Goal: Task Accomplishment & Management: Use online tool/utility

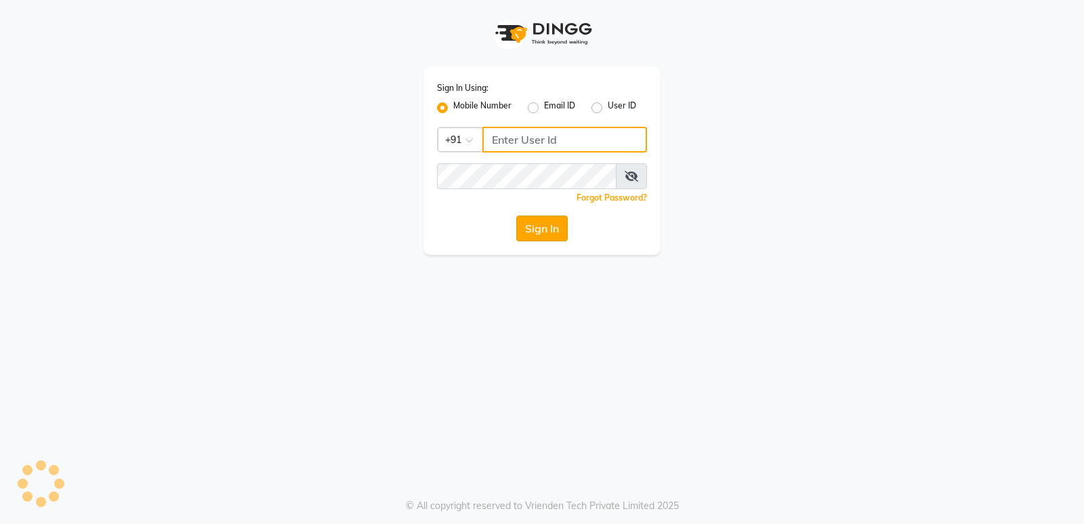
type input "7607607621"
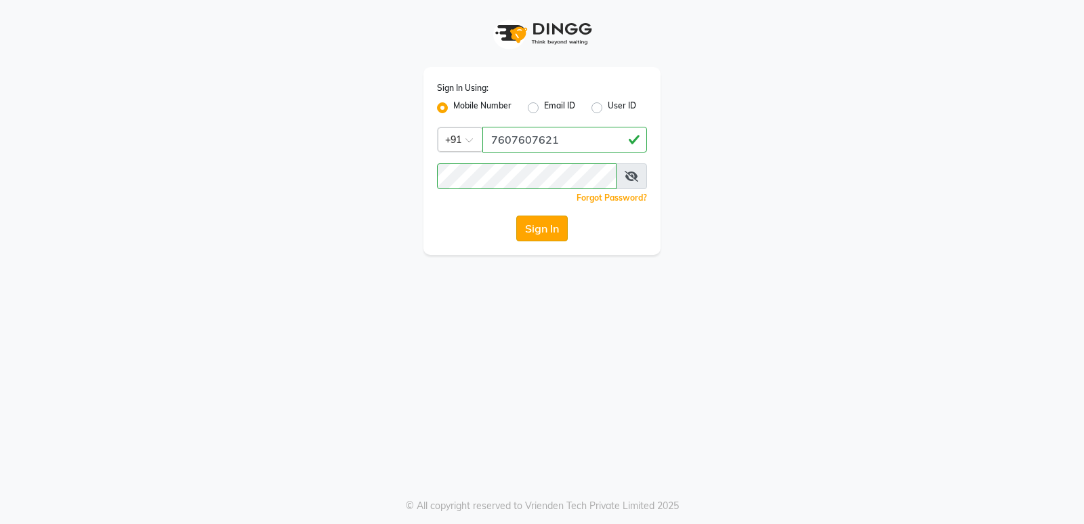
click at [541, 232] on button "Sign In" at bounding box center [541, 228] width 51 height 26
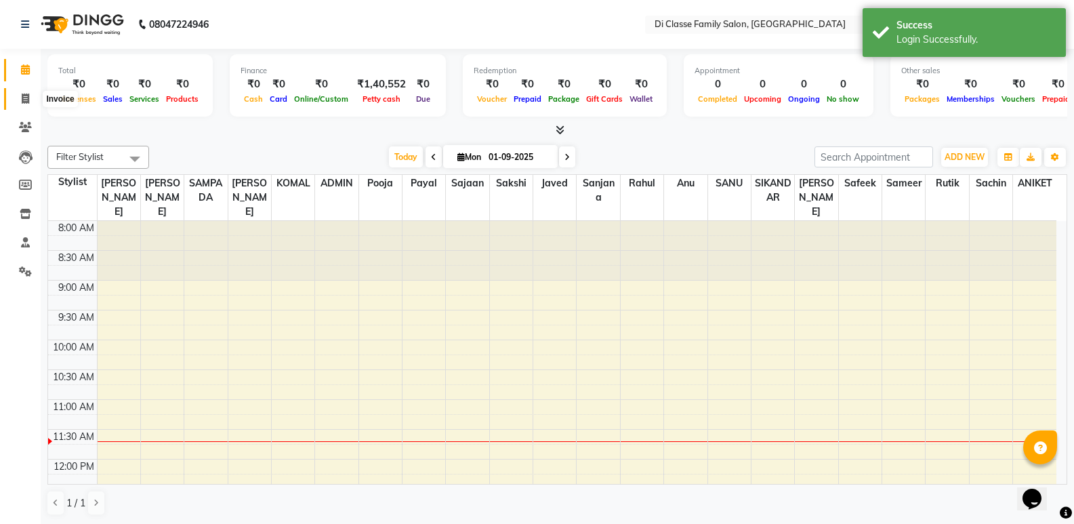
click at [22, 100] on icon at bounding box center [25, 98] width 7 height 10
select select "6346"
select select "service"
